Goal: Find specific page/section: Find specific page/section

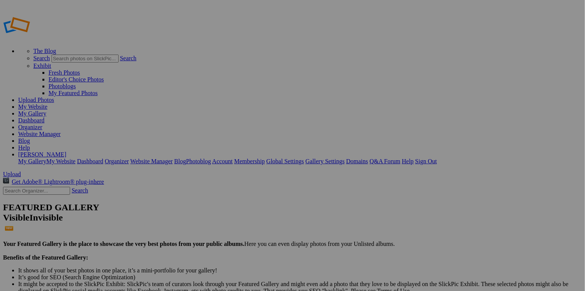
click at [46, 110] on link "My Gallery" at bounding box center [32, 113] width 28 height 6
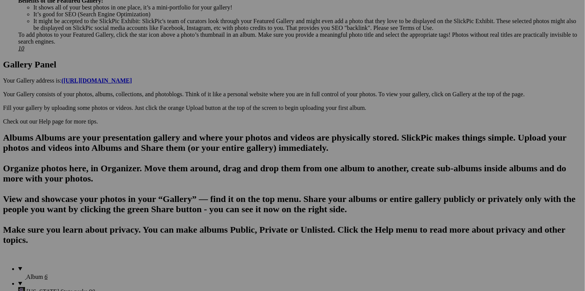
scroll to position [375, 0]
